Goal: Understand process/instructions

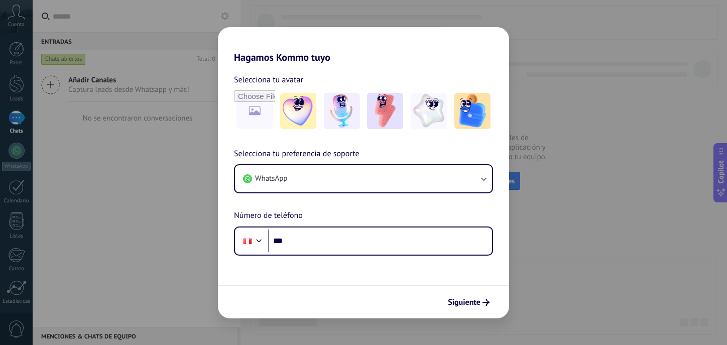
click at [543, 116] on div "Hagamos Kommo tuyo Selecciona tu avatar Selecciona tu preferencia de soporte Wh…" at bounding box center [363, 172] width 727 height 345
click at [171, 31] on div "Hagamos Kommo tuyo Selecciona tu avatar Selecciona tu preferencia de soporte Wh…" at bounding box center [363, 172] width 727 height 345
click at [462, 299] on span "Siguiente" at bounding box center [464, 302] width 33 height 7
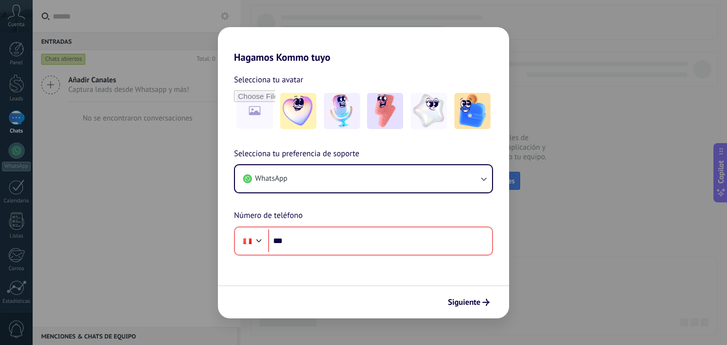
click at [283, 34] on h2 "Hagamos Kommo tuyo" at bounding box center [363, 45] width 291 height 36
click at [141, 152] on div "Hagamos Kommo tuyo Selecciona tu avatar Selecciona tu preferencia de soporte Wh…" at bounding box center [363, 172] width 727 height 345
click at [189, 196] on div "Hagamos Kommo tuyo Selecciona tu avatar Selecciona tu preferencia de soporte Wh…" at bounding box center [363, 172] width 727 height 345
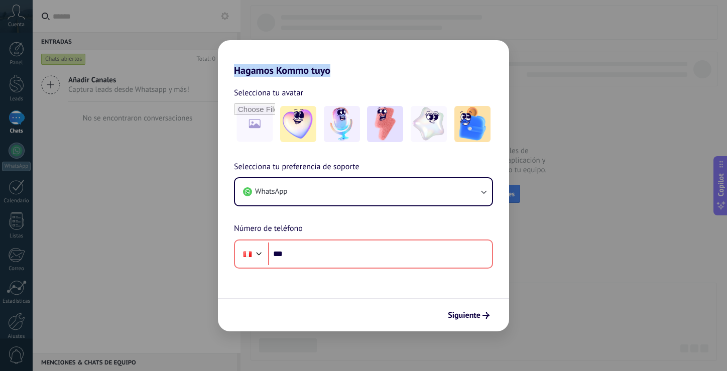
click at [558, 148] on div "Hagamos Kommo tuyo Selecciona tu avatar Selecciona tu preferencia de soporte Wh…" at bounding box center [363, 185] width 727 height 371
